Goal: Task Accomplishment & Management: Use online tool/utility

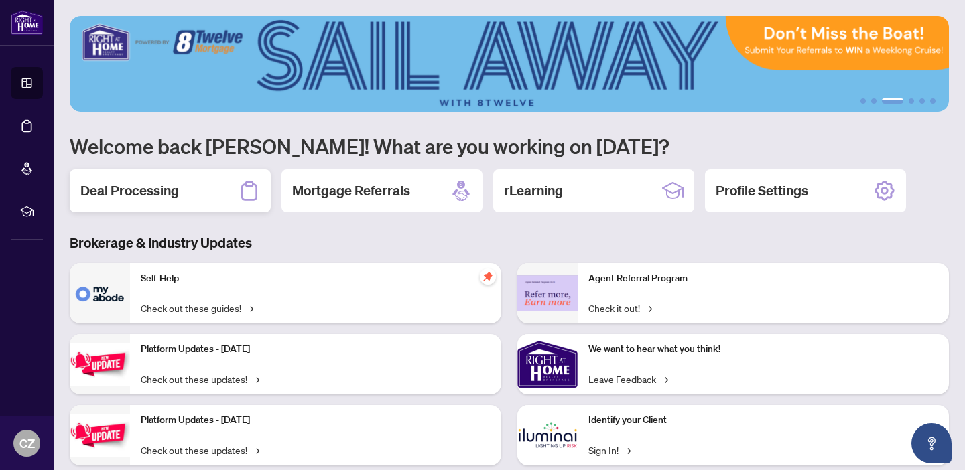
click at [130, 192] on h2 "Deal Processing" at bounding box center [129, 191] width 98 height 19
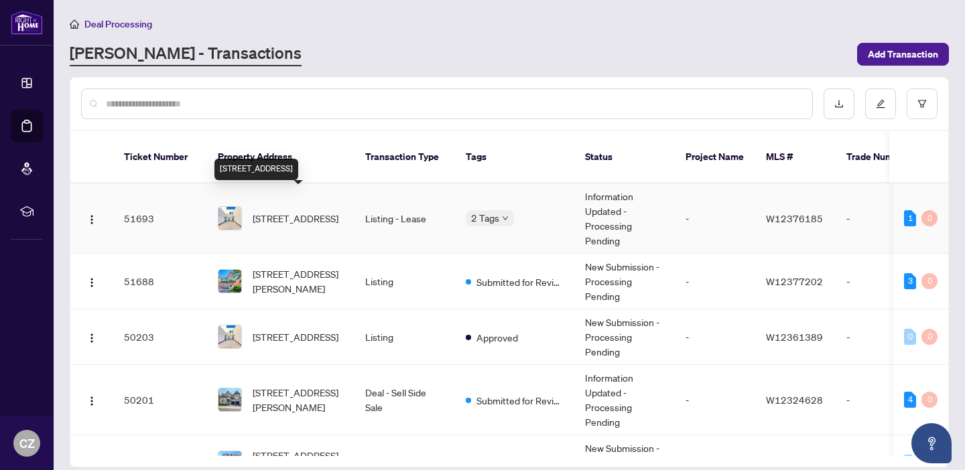
click at [288, 211] on span "[STREET_ADDRESS]" at bounding box center [296, 218] width 86 height 15
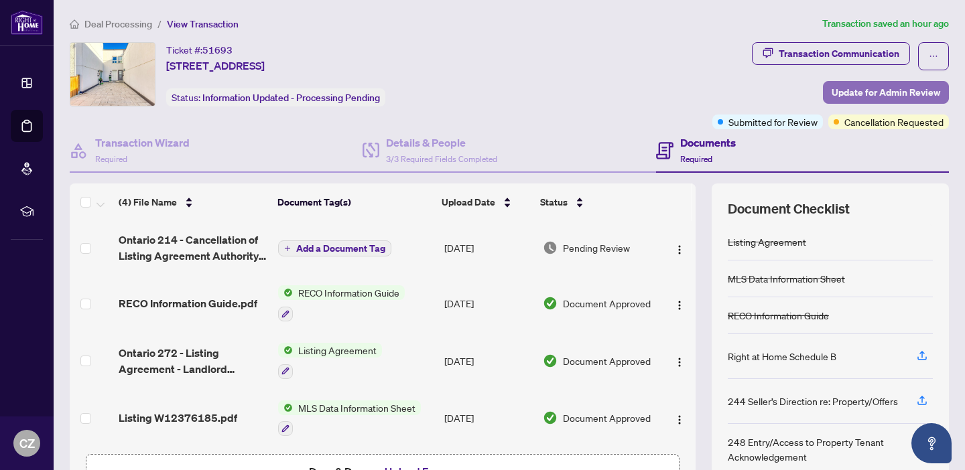
click at [850, 88] on span "Update for Admin Review" at bounding box center [885, 92] width 109 height 21
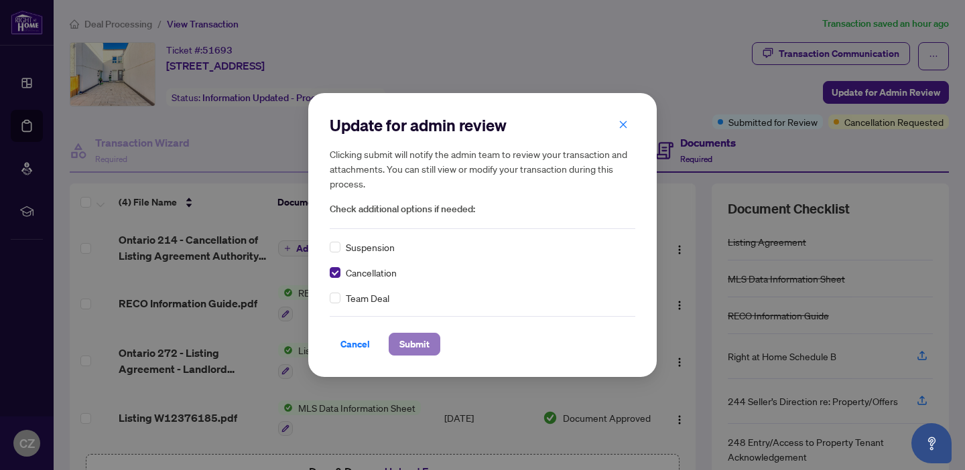
click at [429, 344] on button "Submit" at bounding box center [415, 344] width 52 height 23
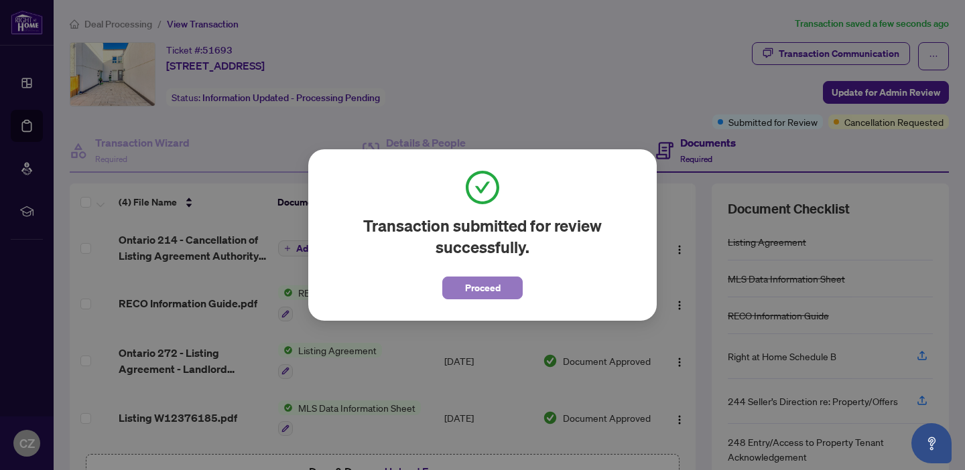
click at [468, 288] on span "Proceed" at bounding box center [483, 287] width 36 height 21
